Goal: Task Accomplishment & Management: Manage account settings

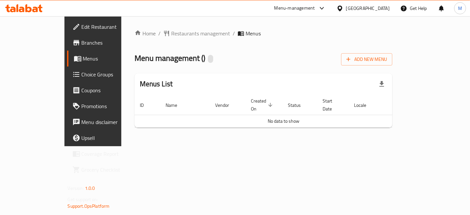
click at [406, 133] on div "Home / Restaurants management / Menus Menu management ( ) Add New Menu Menus Li…" at bounding box center [263, 81] width 284 height 130
click at [33, 12] on icon at bounding box center [23, 8] width 37 height 8
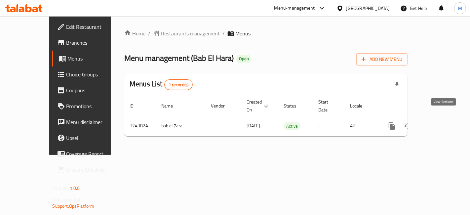
click at [442, 122] on icon "enhanced table" at bounding box center [439, 126] width 8 height 8
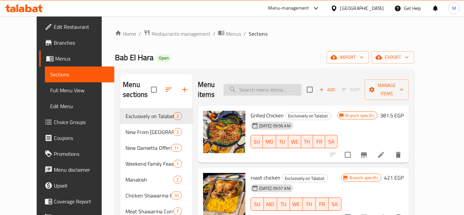
click at [276, 85] on input "search" at bounding box center [263, 90] width 78 height 12
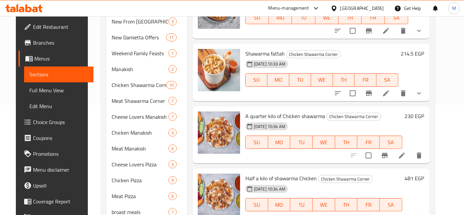
scroll to position [401, 0]
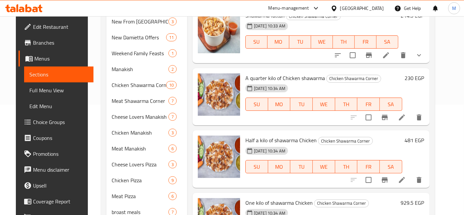
type input "shawa"
click at [423, 73] on h6 "230 EGP" at bounding box center [414, 77] width 19 height 9
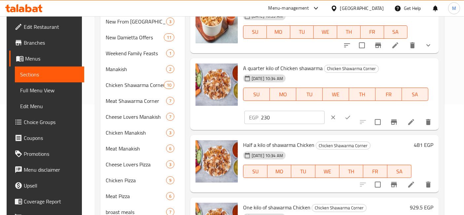
click at [325, 111] on input "230" at bounding box center [293, 117] width 64 height 13
type input "270"
click at [351, 114] on icon "ok" at bounding box center [347, 117] width 7 height 7
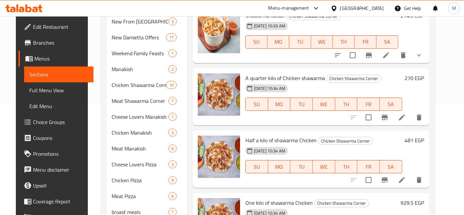
drag, startPoint x: 368, startPoint y: 3, endPoint x: 447, endPoint y: 78, distance: 109.1
click at [435, 79] on div "Menu sections Exclusively on Talabat 2 New From Bab El-Hara 3 New Damietta Offe…" at bounding box center [268, 187] width 334 height 459
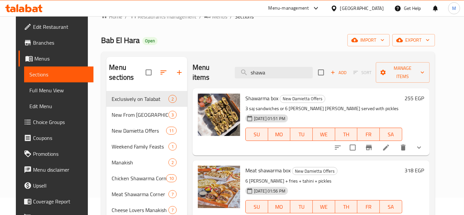
scroll to position [0, 0]
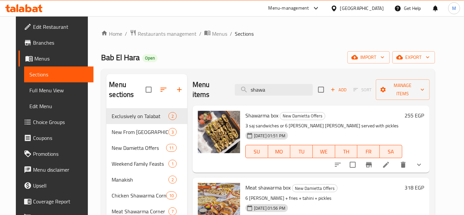
drag, startPoint x: 28, startPoint y: 3, endPoint x: 31, endPoint y: 6, distance: 4.0
click at [28, 3] on div at bounding box center [24, 8] width 48 height 13
click at [32, 6] on icon at bounding box center [23, 8] width 37 height 8
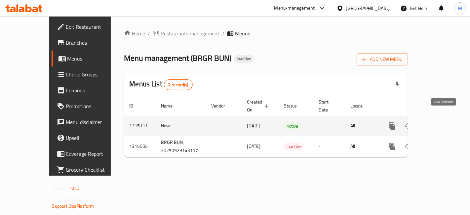
click at [447, 118] on link "enhanced table" at bounding box center [440, 126] width 16 height 16
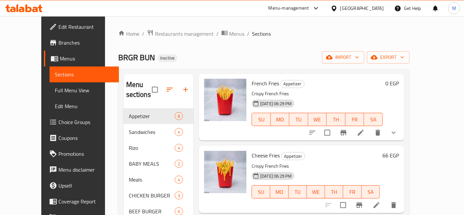
scroll to position [37, 0]
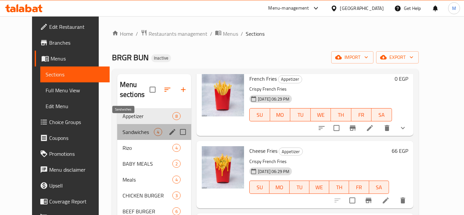
click at [124, 128] on span "Sandwiches" at bounding box center [138, 132] width 31 height 8
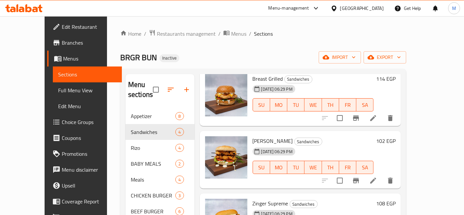
click at [30, 10] on icon at bounding box center [28, 8] width 6 height 8
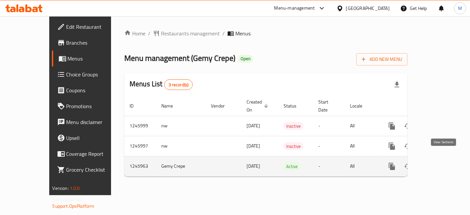
click at [443, 162] on icon "enhanced table" at bounding box center [439, 166] width 8 height 8
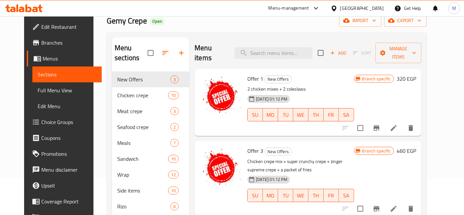
scroll to position [73, 0]
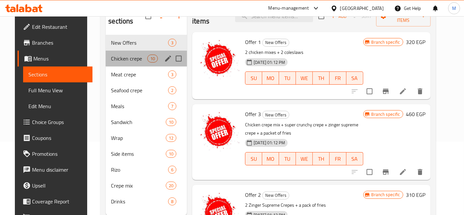
click at [133, 51] on div "Chicken crepe 10" at bounding box center [146, 59] width 81 height 16
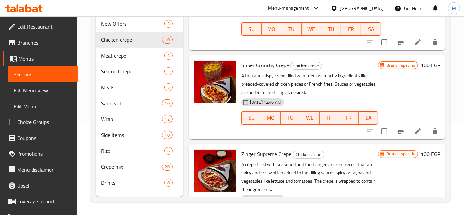
scroll to position [73, 0]
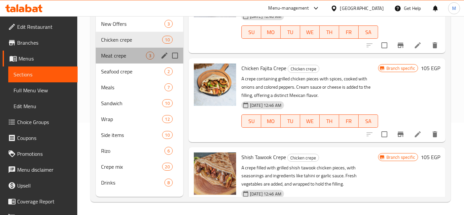
click at [126, 48] on div "Meat crepe 3" at bounding box center [140, 56] width 88 height 16
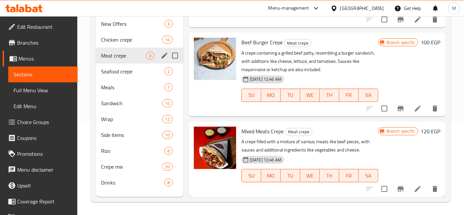
scroll to position [51, 0]
click at [123, 67] on span "Seafood crepe" at bounding box center [123, 71] width 45 height 8
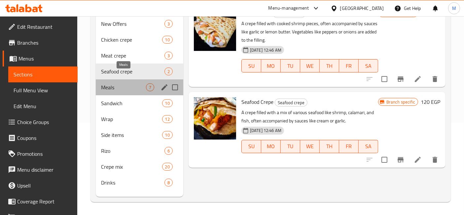
click at [112, 83] on span "Meals" at bounding box center [123, 87] width 45 height 8
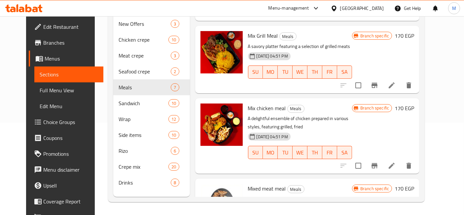
scroll to position [183, 0]
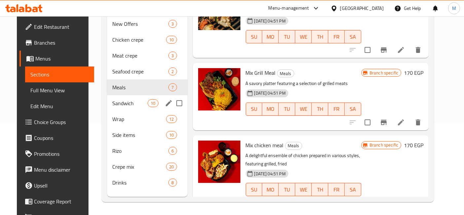
click at [133, 97] on div "Sandwich 10" at bounding box center [147, 103] width 81 height 16
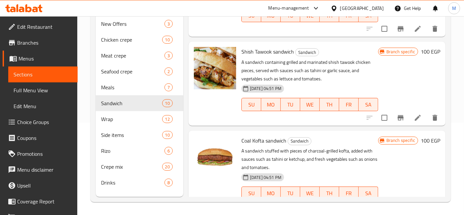
scroll to position [688, 0]
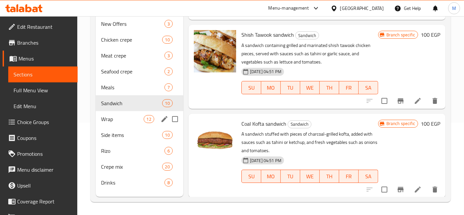
click at [107, 115] on span "Wrap" at bounding box center [122, 119] width 42 height 8
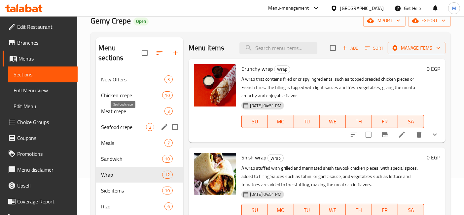
scroll to position [92, 0]
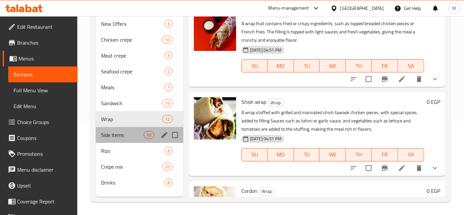
click at [113, 129] on div "Side items 10" at bounding box center [140, 135] width 88 height 16
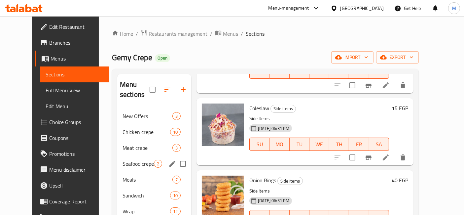
scroll to position [92, 0]
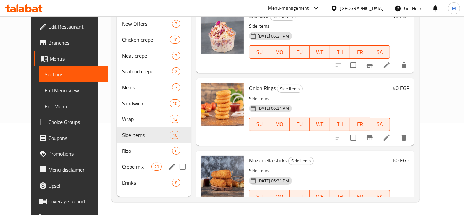
click at [138, 159] on div "Crepe mix 20" at bounding box center [154, 167] width 75 height 16
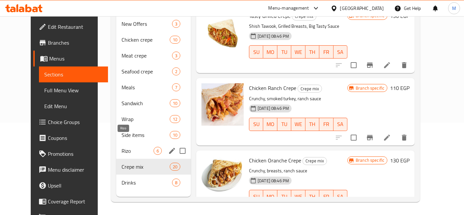
click at [132, 147] on span "Rizo" at bounding box center [138, 151] width 32 height 8
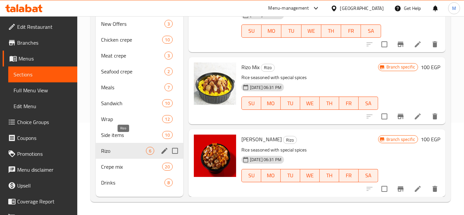
scroll to position [300, 0]
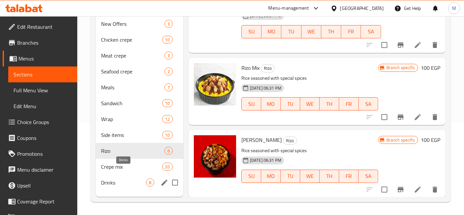
click at [126, 178] on span "Drinks" at bounding box center [123, 182] width 45 height 8
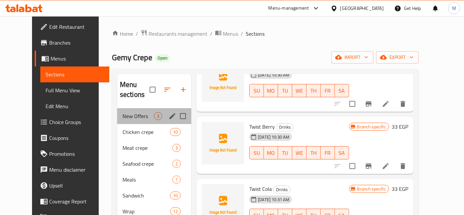
click at [123, 108] on div "New Offers 3" at bounding box center [154, 116] width 74 height 16
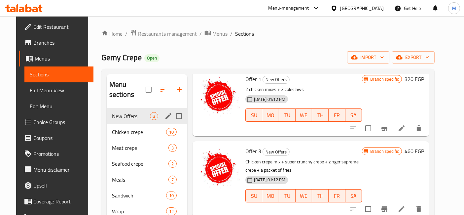
scroll to position [26, 0]
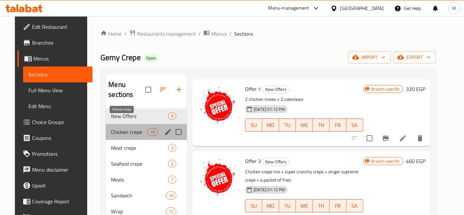
click at [125, 128] on span "Chicken crepe" at bounding box center [129, 132] width 36 height 8
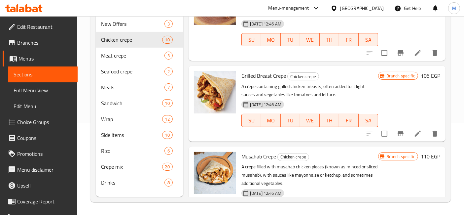
scroll to position [688, 0]
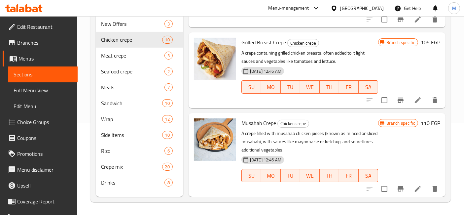
click at [396, 155] on div "Branch specific 110 EGP" at bounding box center [409, 154] width 62 height 73
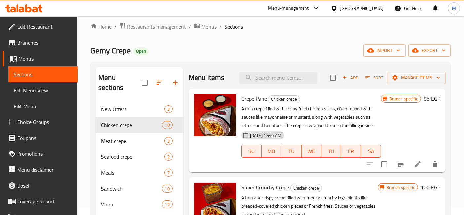
scroll to position [0, 0]
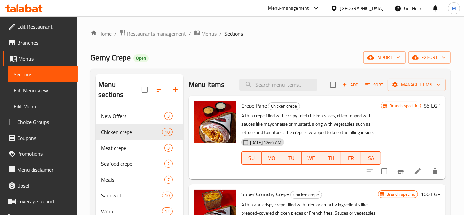
click at [318, 66] on div "Home / Restaurants management / Menus / Sections Gemy Crepe Open import export …" at bounding box center [270, 161] width 360 height 265
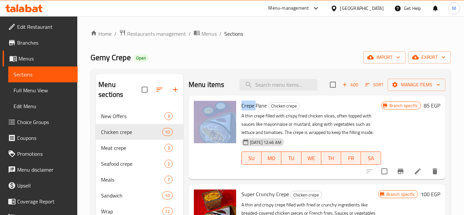
click at [318, 66] on div "Home / Restaurants management / Menus / Sections Gemy Crepe Open import export …" at bounding box center [270, 161] width 360 height 265
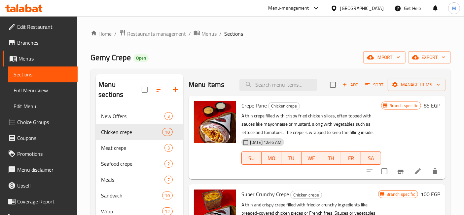
click at [197, 53] on div "Gemy Crepe Open import export" at bounding box center [270, 57] width 360 height 12
click at [271, 62] on div "Gemy Crepe Open import export" at bounding box center [270, 57] width 360 height 12
click at [196, 83] on h2 "Menu items" at bounding box center [207, 85] width 36 height 10
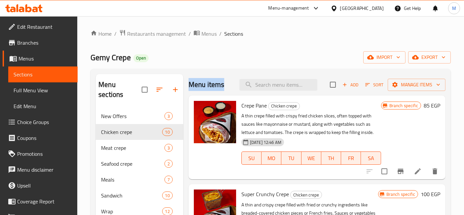
click at [196, 83] on h2 "Menu items" at bounding box center [207, 85] width 36 height 10
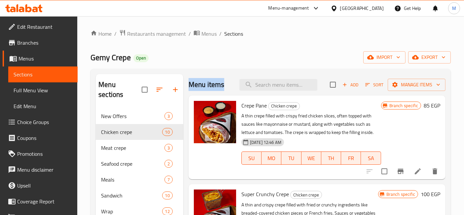
click at [198, 82] on h2 "Menu items" at bounding box center [207, 85] width 36 height 10
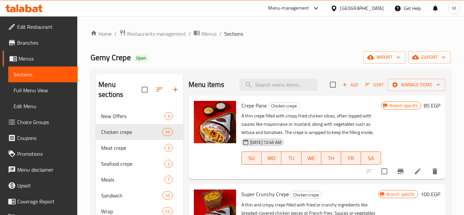
click at [198, 82] on h2 "Menu items" at bounding box center [207, 85] width 36 height 10
drag, startPoint x: 198, startPoint y: 82, endPoint x: 185, endPoint y: 82, distance: 13.2
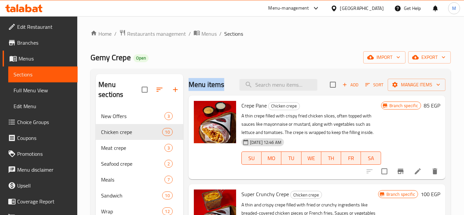
click at [196, 84] on h2 "Menu items" at bounding box center [207, 85] width 36 height 10
click at [265, 64] on div "Home / Restaurants management / Menus / Sections Gemy Crepe Open import export …" at bounding box center [270, 161] width 360 height 265
click at [92, 50] on span "Gemy Crepe" at bounding box center [110, 57] width 40 height 15
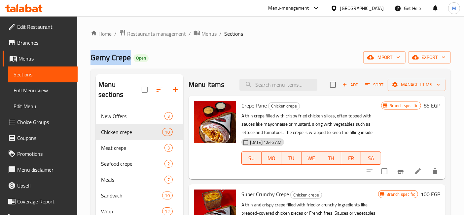
click at [92, 50] on span "Gemy Crepe" at bounding box center [110, 57] width 40 height 15
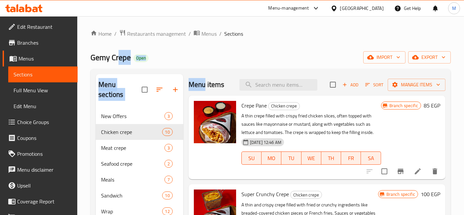
drag, startPoint x: 204, startPoint y: 66, endPoint x: 95, endPoint y: 50, distance: 110.1
click at [118, 51] on div "Home / Restaurants management / Menus / Sections Gemy Crepe Open import export …" at bounding box center [270, 161] width 360 height 265
click at [211, 51] on div "Gemy Crepe Open import export" at bounding box center [270, 57] width 360 height 12
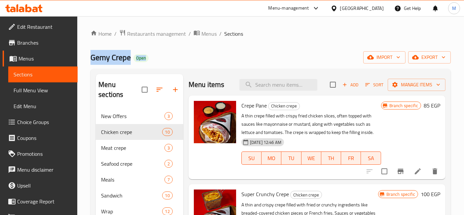
drag, startPoint x: 208, startPoint y: 53, endPoint x: 85, endPoint y: 63, distance: 123.2
click at [85, 63] on div "Home / Restaurants management / Menus / Sections Gemy Crepe Open import export …" at bounding box center [270, 161] width 387 height 291
click at [250, 61] on div "Gemy Crepe Open import export" at bounding box center [270, 57] width 360 height 12
click at [22, 12] on icon at bounding box center [22, 10] width 6 height 6
